Goal: Task Accomplishment & Management: Manage account settings

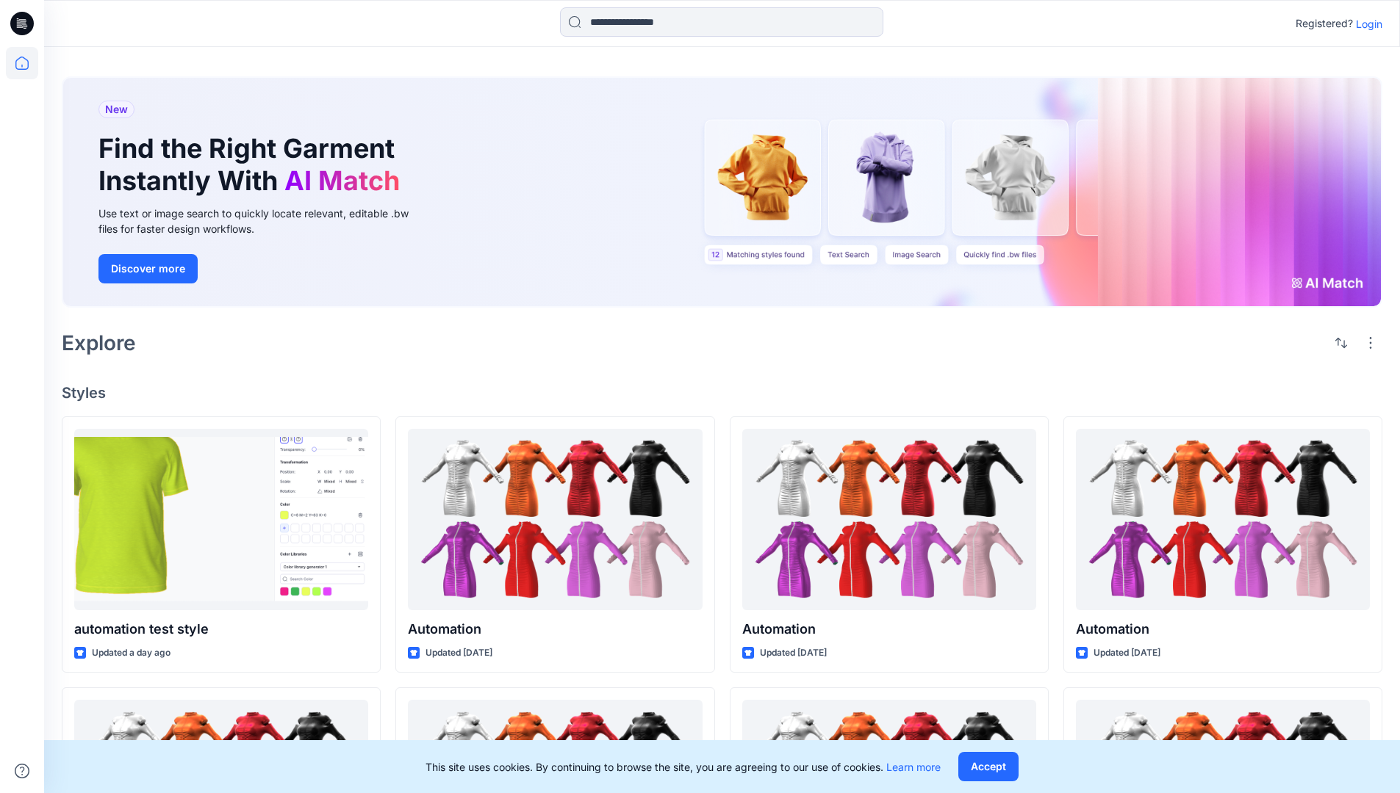
click at [1365, 24] on p "Login" at bounding box center [1368, 23] width 26 height 15
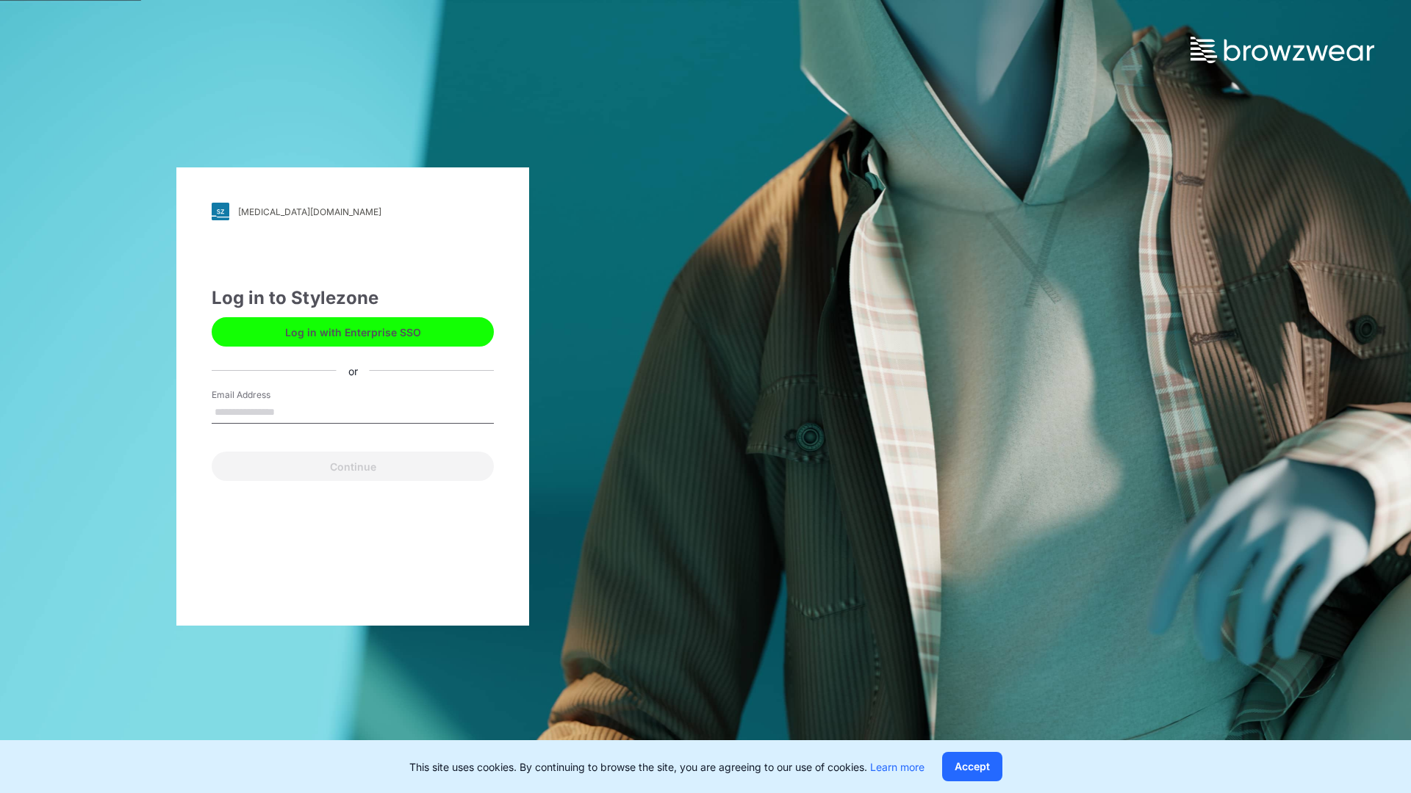
click at [290, 411] on input "Email Address" at bounding box center [353, 413] width 282 height 22
type input "**********"
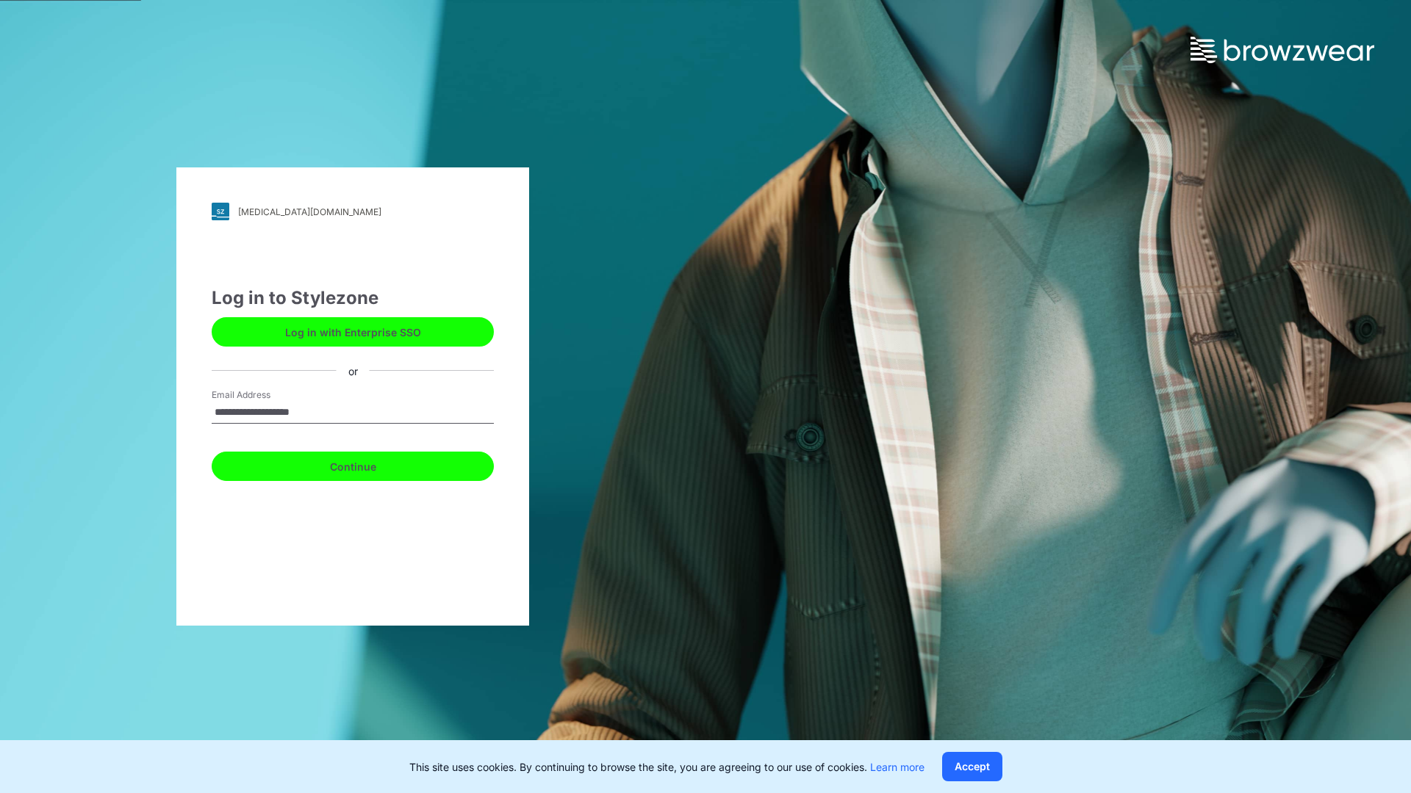
click at [369, 464] on button "Continue" at bounding box center [353, 466] width 282 height 29
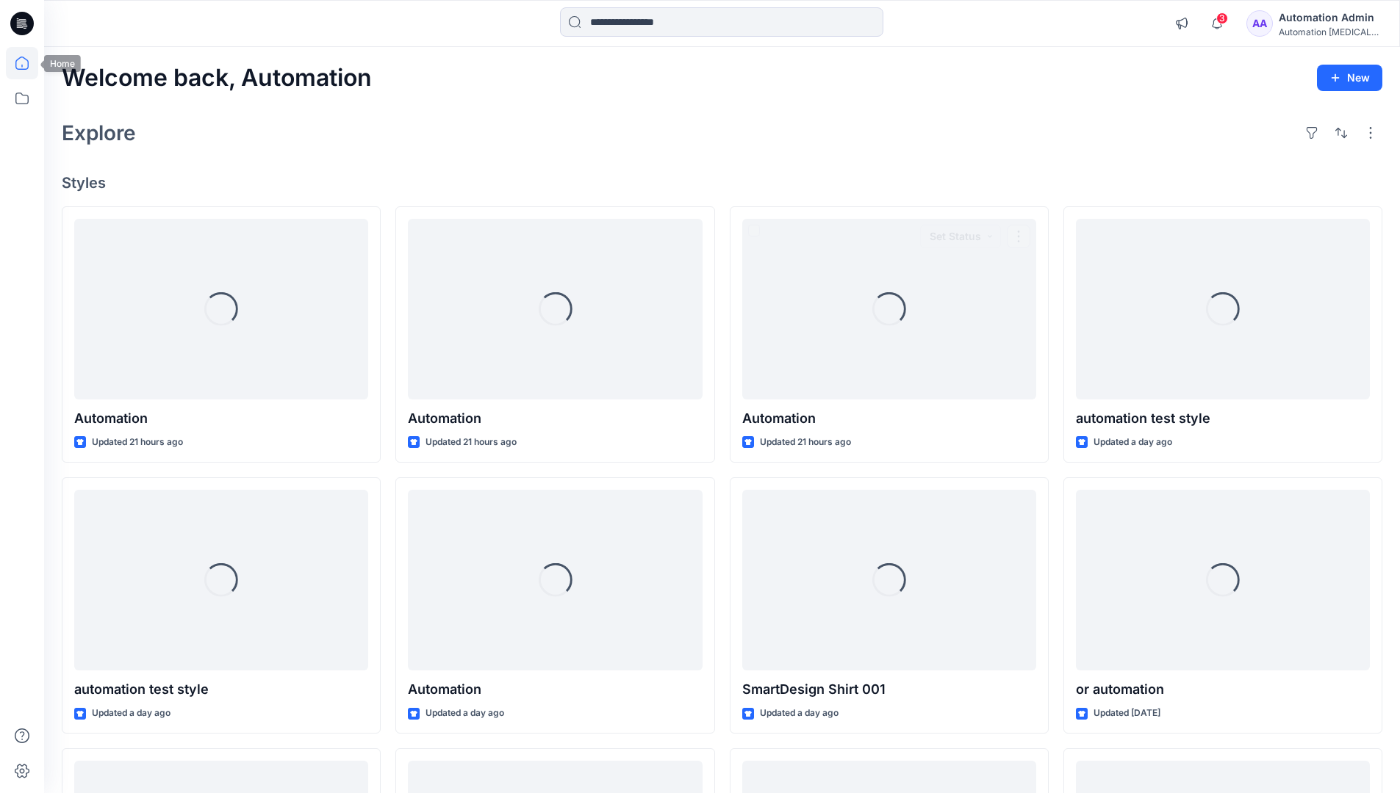
click at [28, 63] on icon at bounding box center [21, 63] width 13 height 13
click at [26, 103] on icon at bounding box center [22, 98] width 32 height 32
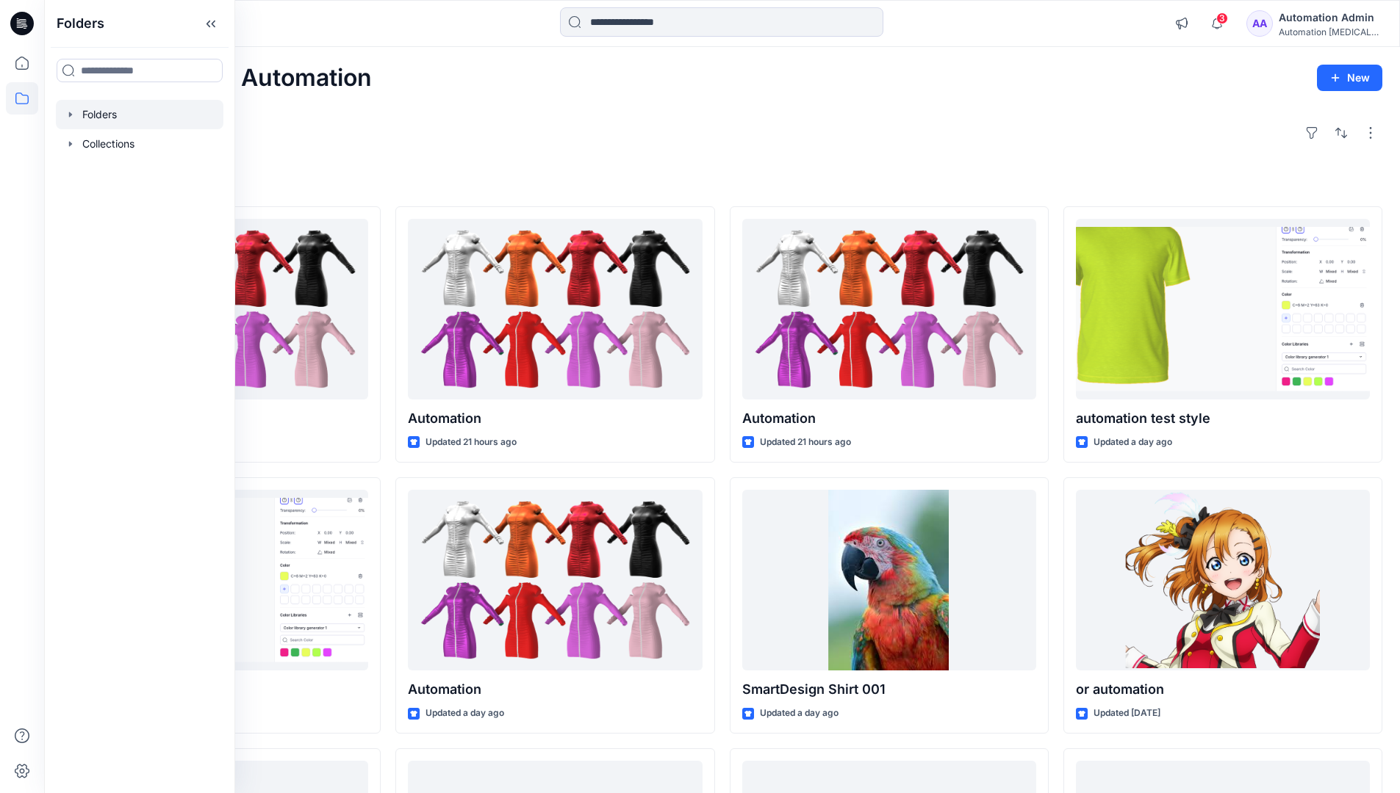
click at [96, 115] on div at bounding box center [140, 114] width 168 height 29
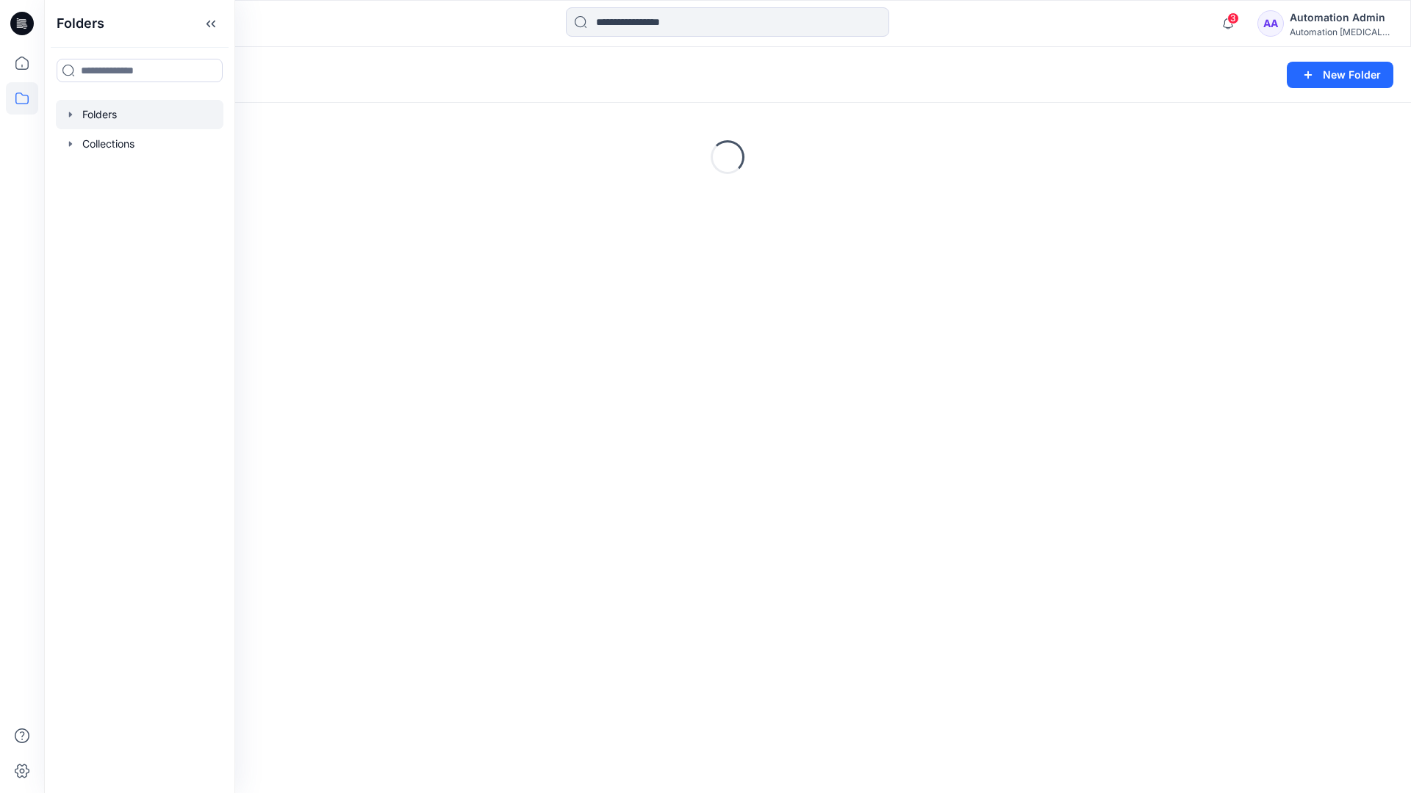
click at [783, 514] on div "Folders New Folder Loading..." at bounding box center [727, 420] width 1367 height 746
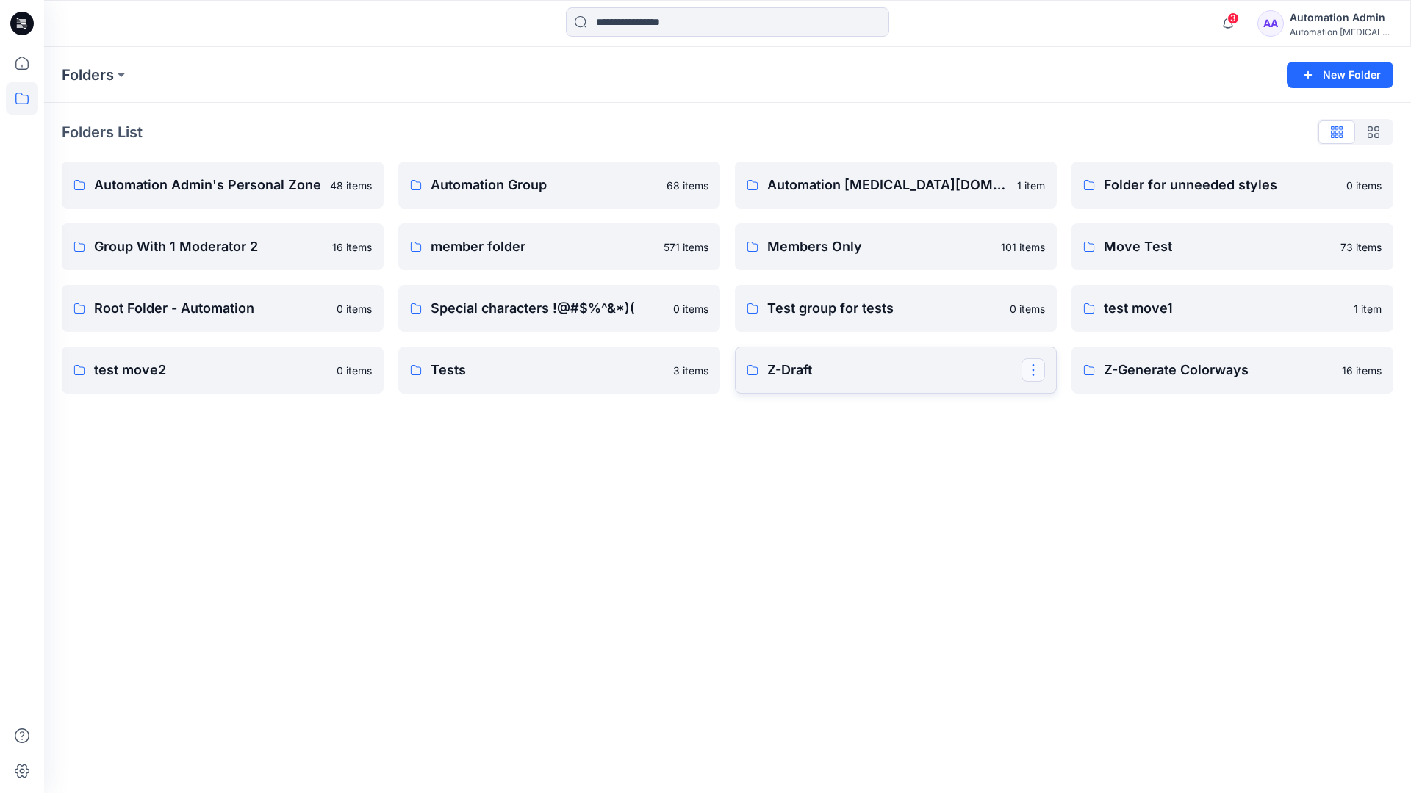
click at [1034, 373] on button "button" at bounding box center [1033, 371] width 24 height 24
click at [1059, 404] on p "Edit" at bounding box center [1060, 404] width 18 height 15
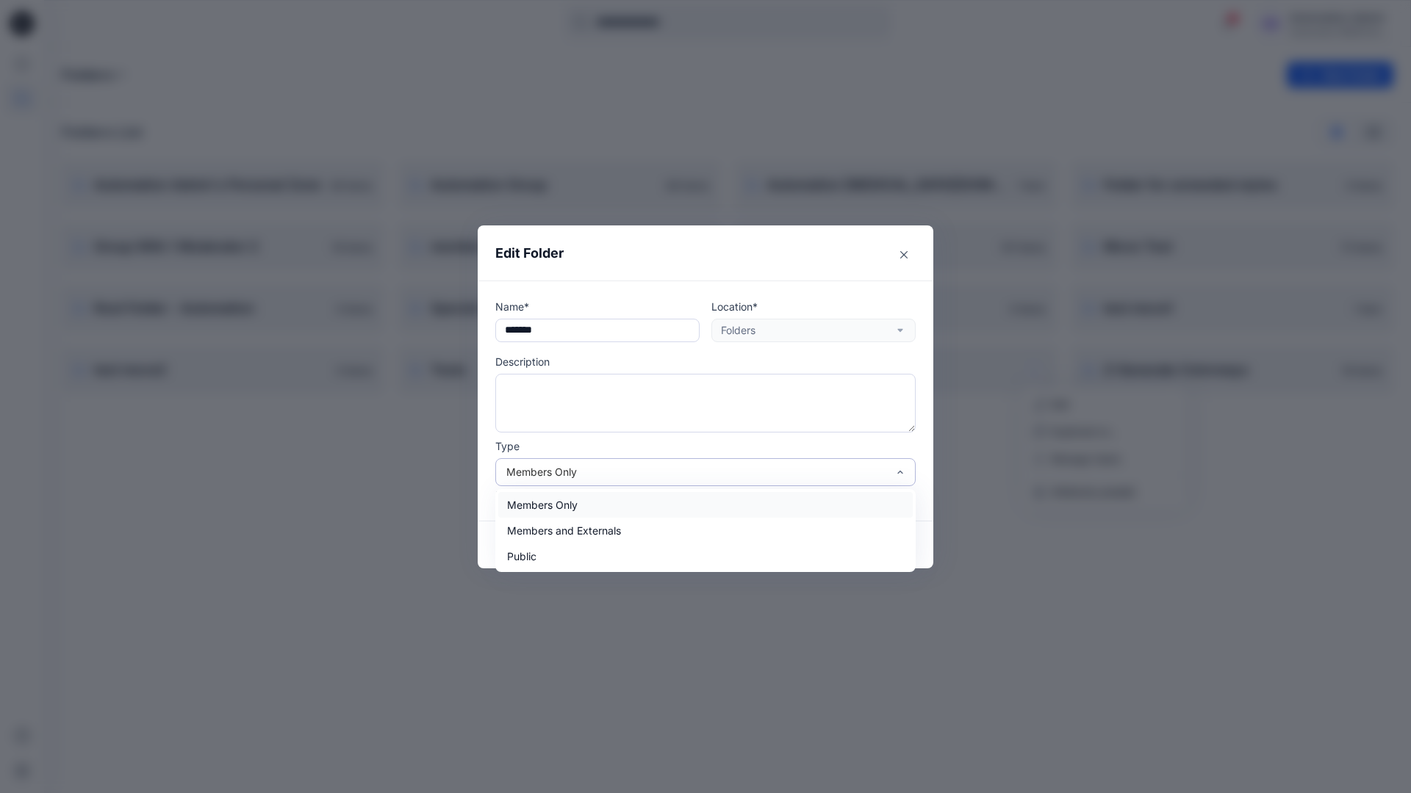
click at [682, 477] on div "Members Only" at bounding box center [696, 471] width 381 height 15
click at [641, 512] on div "Members Only" at bounding box center [705, 505] width 414 height 26
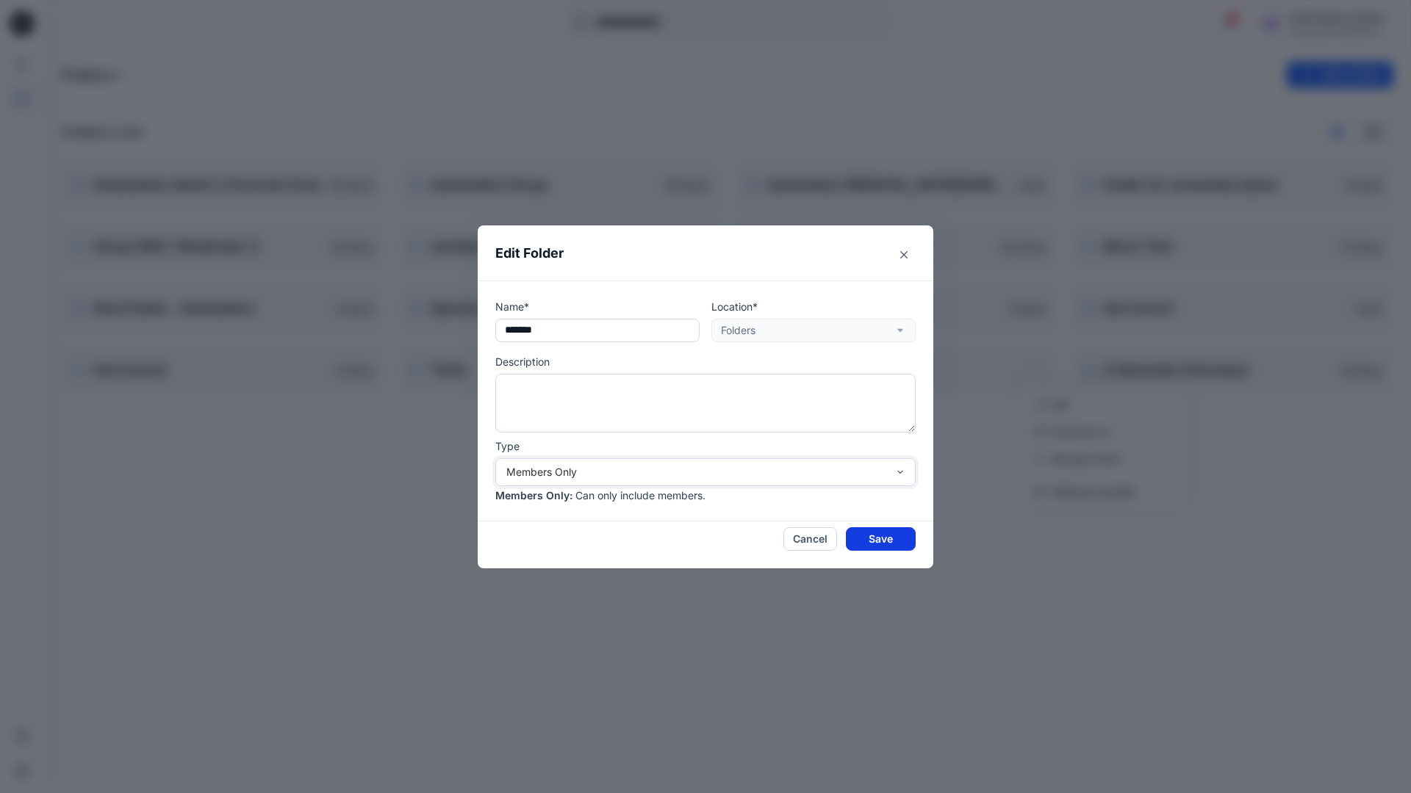
click at [881, 538] on button "Save" at bounding box center [881, 540] width 70 height 24
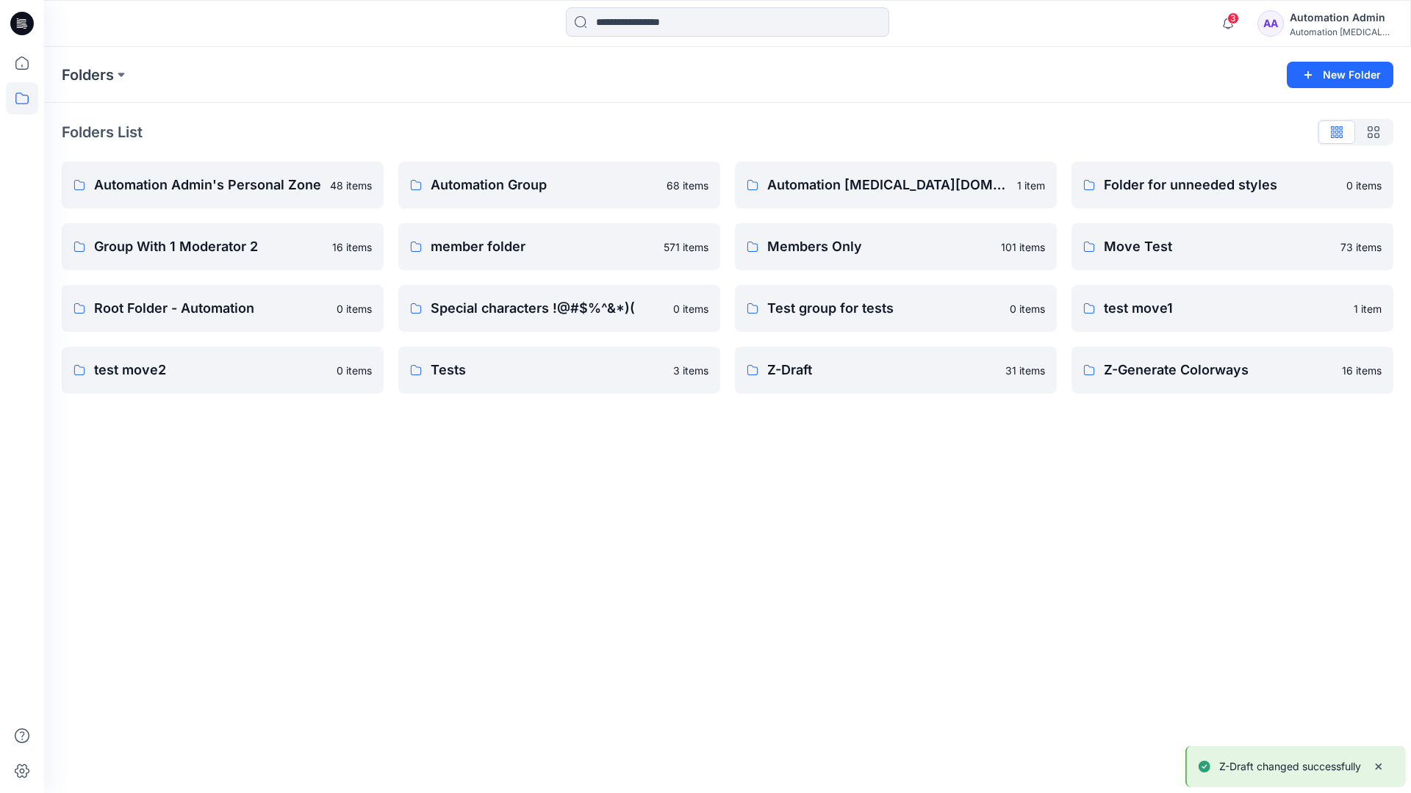
click at [1322, 23] on div "Automation Admin" at bounding box center [1340, 18] width 103 height 18
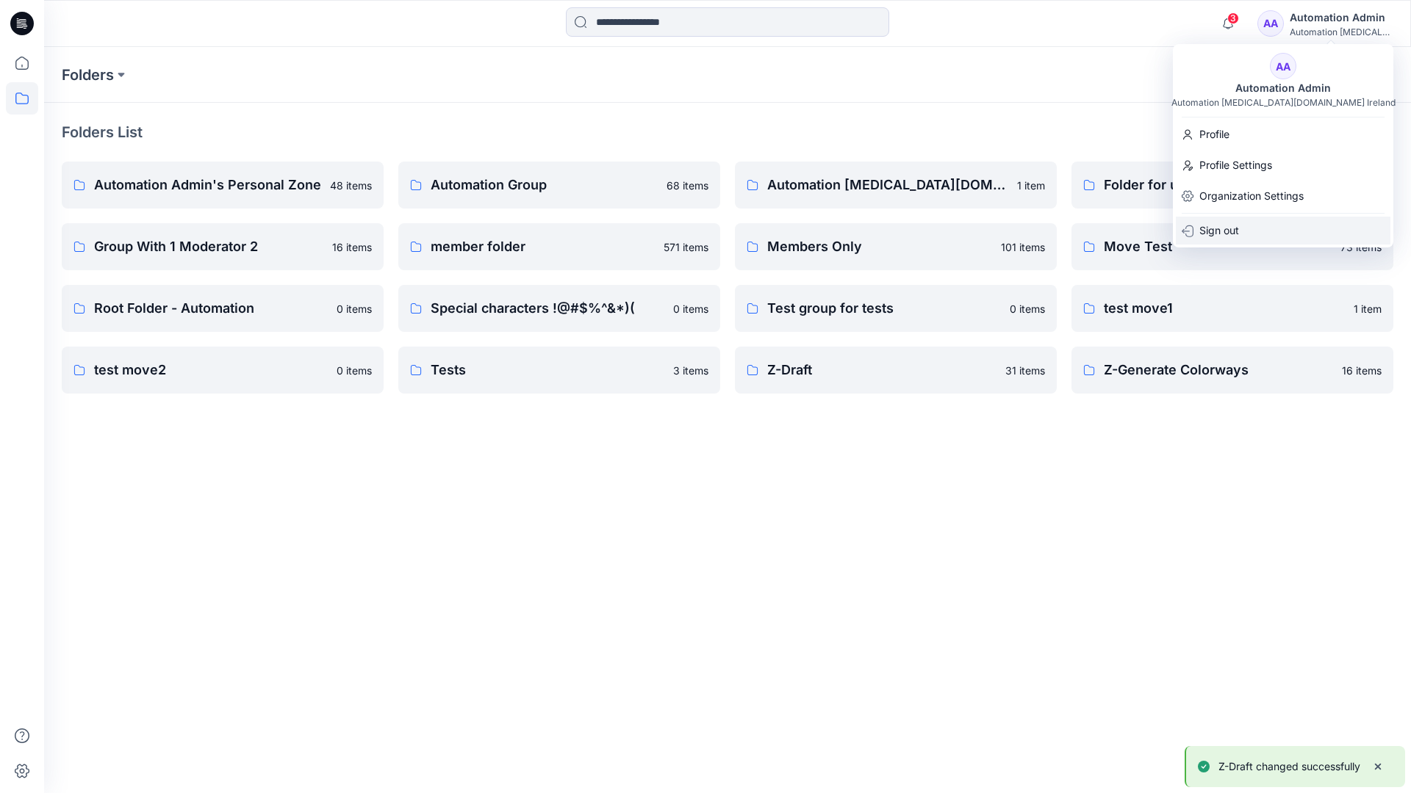
click at [1237, 228] on p "Sign out" at bounding box center [1219, 231] width 40 height 28
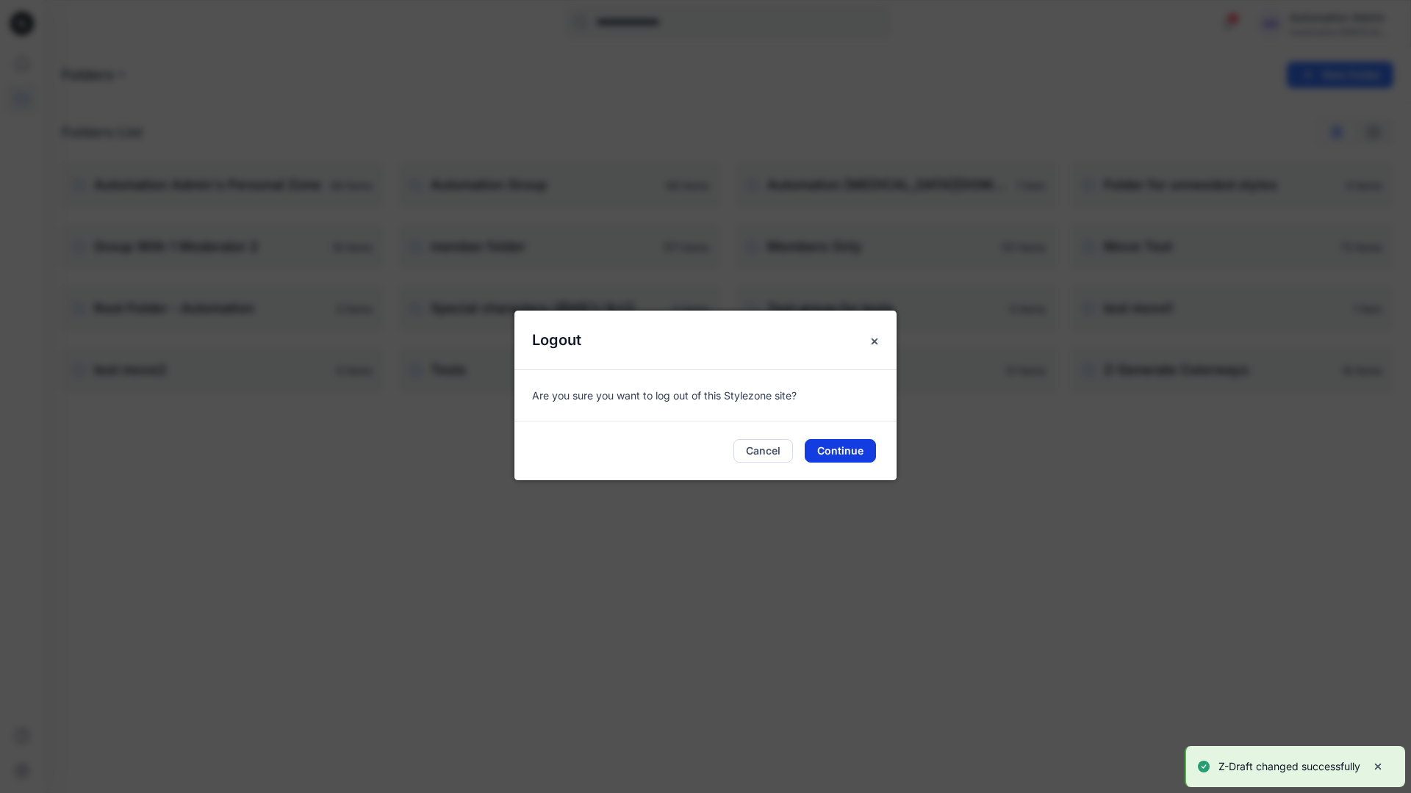
click at [846, 447] on button "Continue" at bounding box center [839, 451] width 71 height 24
